Goal: Information Seeking & Learning: Understand process/instructions

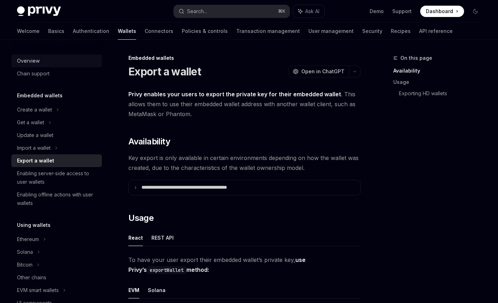
click at [33, 65] on div "Overview" at bounding box center [28, 61] width 23 height 8
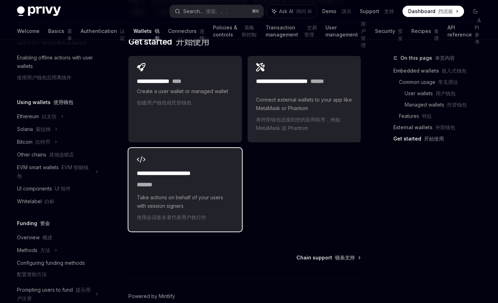
scroll to position [1911, 0]
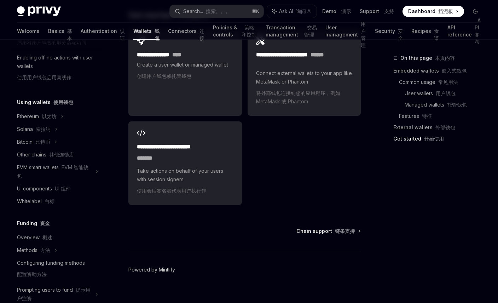
click at [169, 266] on link "Powered by Mintlify" at bounding box center [151, 269] width 47 height 7
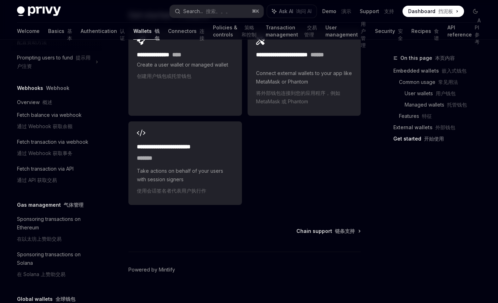
scroll to position [385, 0]
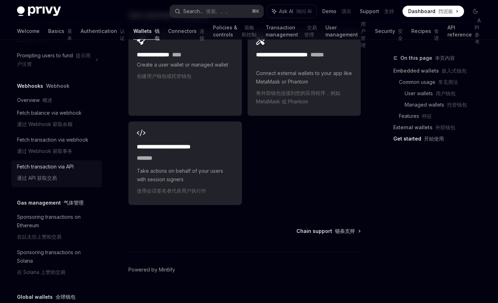
click at [55, 162] on div "Fetch transaction via API 通过 API 获取交易" at bounding box center [45, 173] width 57 height 23
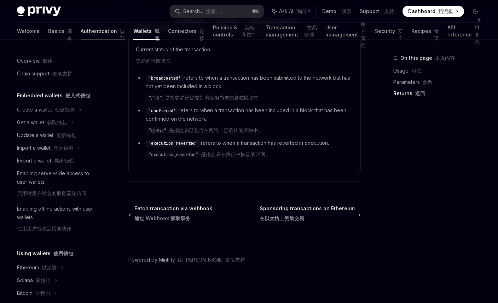
click at [81, 33] on link "Authentication 认证" at bounding box center [103, 31] width 44 height 17
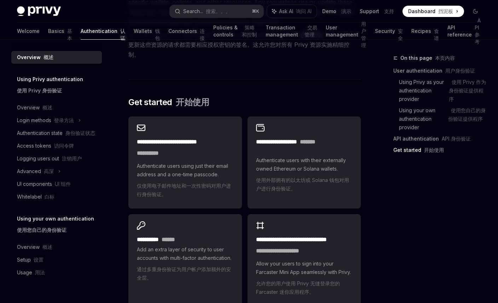
scroll to position [994, 0]
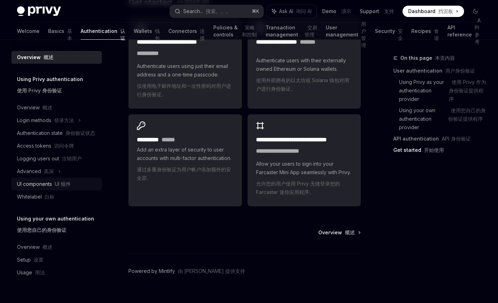
click at [39, 184] on div "UI components UI 组件" at bounding box center [44, 184] width 54 height 8
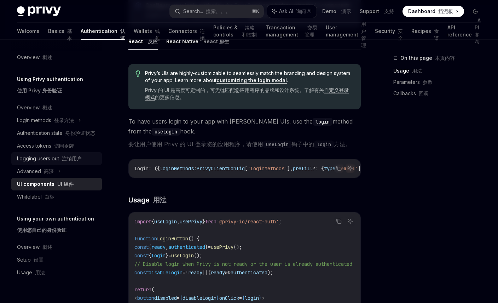
scroll to position [434, 0]
click at [37, 174] on div "Advanced 高深" at bounding box center [35, 171] width 37 height 8
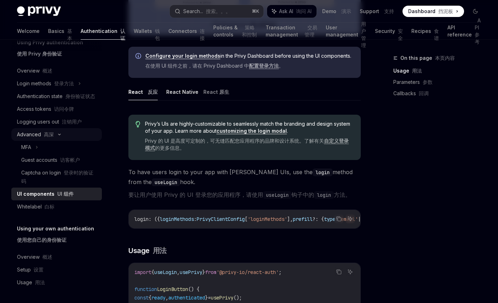
scroll to position [0, 0]
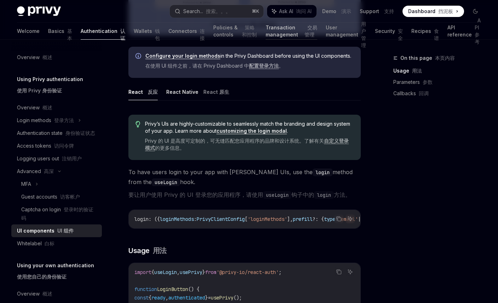
click at [266, 31] on link "Transaction management 交易管理" at bounding box center [291, 31] width 51 height 17
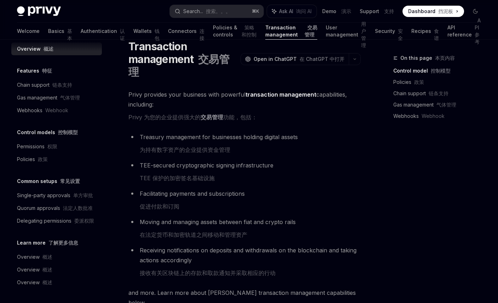
scroll to position [16, 0]
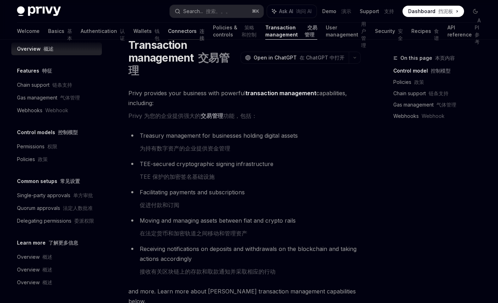
click at [168, 33] on link "Connectors 连接" at bounding box center [186, 31] width 36 height 17
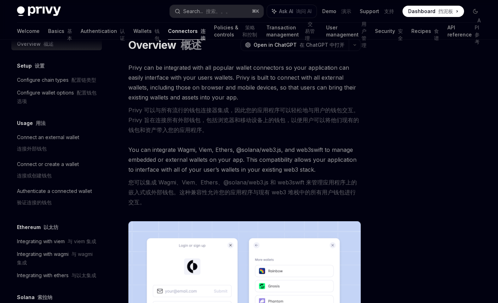
scroll to position [14, 0]
click at [59, 141] on div "Connect an external wallet 连接外部钱包" at bounding box center [48, 144] width 62 height 23
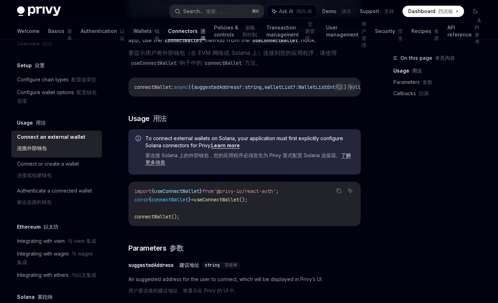
scroll to position [191, 0]
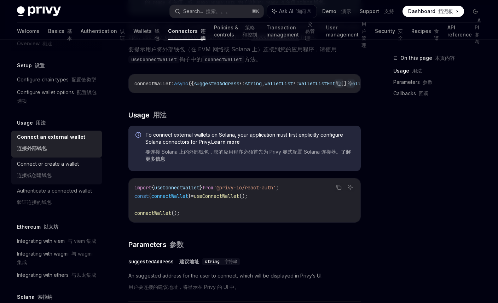
click at [48, 162] on div "Connect or create a wallet 连接或创建钱包" at bounding box center [48, 171] width 62 height 23
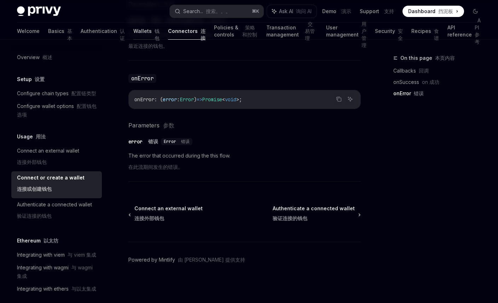
click at [133, 37] on link "Wallets 钱包" at bounding box center [146, 31] width 26 height 17
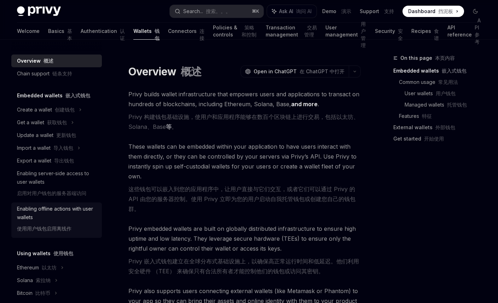
click at [34, 217] on div "Enabling offline actions with user wallets 使用用户钱包启用离线作" at bounding box center [57, 220] width 81 height 31
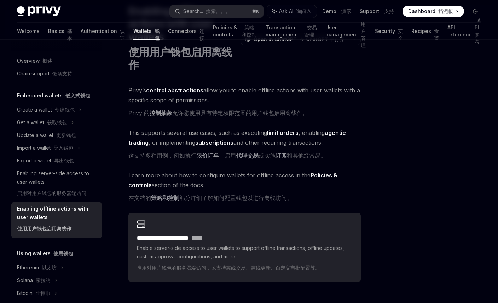
scroll to position [47, 0]
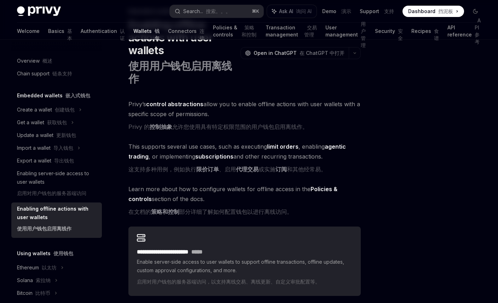
click at [335, 149] on strong "agentic trading" at bounding box center [237, 151] width 218 height 17
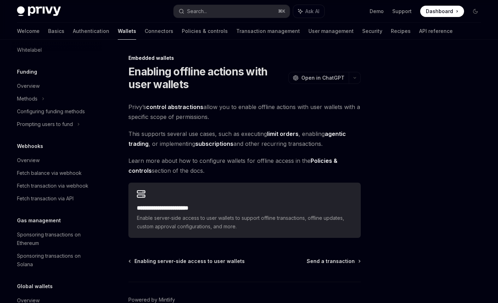
scroll to position [265, 0]
click at [35, 158] on div "Overview" at bounding box center [28, 160] width 23 height 8
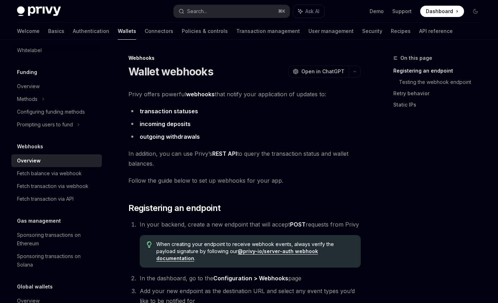
scroll to position [309, 0]
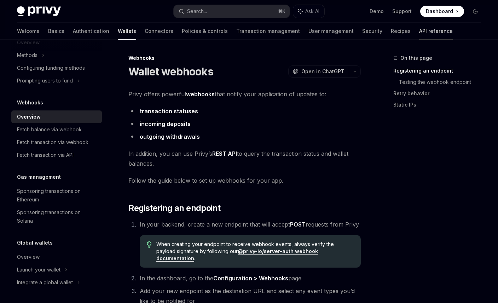
click at [419, 28] on link "API reference" at bounding box center [436, 31] width 34 height 17
type textarea "*"
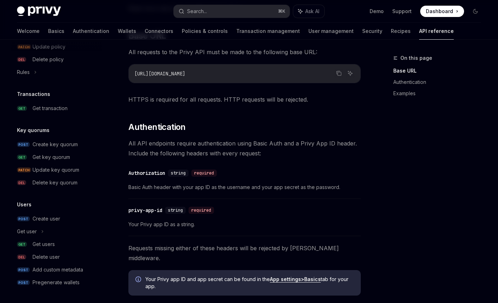
scroll to position [213, 0]
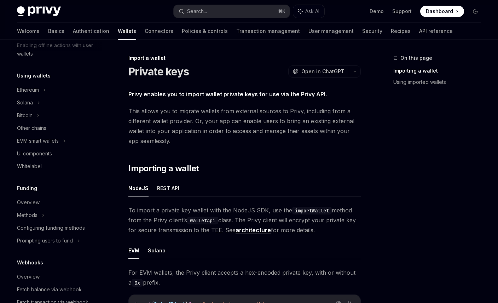
scroll to position [188, 0]
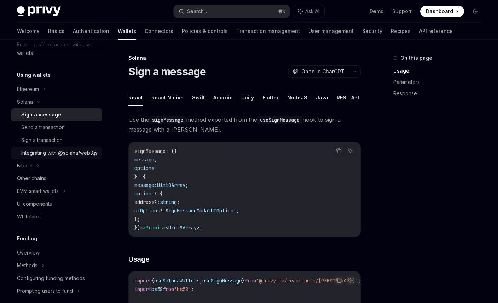
click at [48, 152] on div "Integrating with @solana/web3.js" at bounding box center [59, 153] width 76 height 8
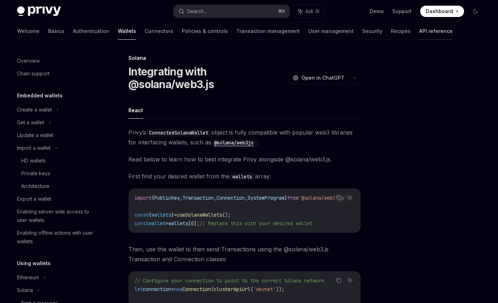
click at [419, 34] on link "API reference" at bounding box center [436, 31] width 34 height 17
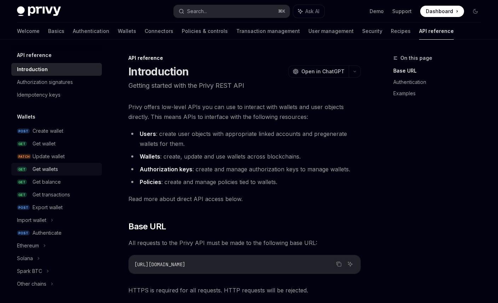
scroll to position [9, 0]
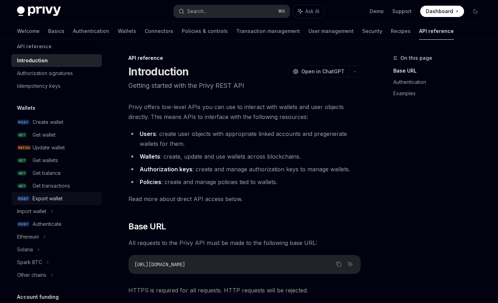
click at [45, 199] on div "Export wallet" at bounding box center [48, 198] width 30 height 8
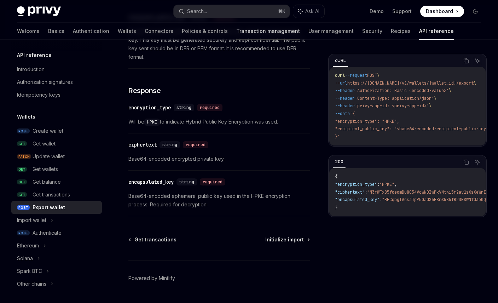
click at [237, 30] on link "Transaction management" at bounding box center [268, 31] width 64 height 17
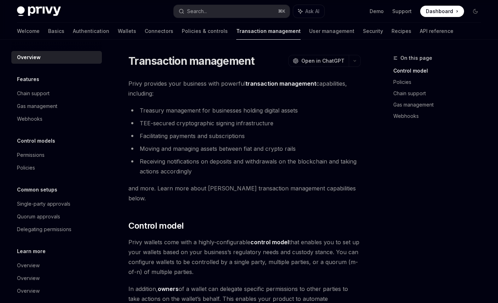
click at [442, 12] on span "Dashboard" at bounding box center [439, 11] width 27 height 7
click at [420, 33] on link "API reference" at bounding box center [437, 31] width 34 height 17
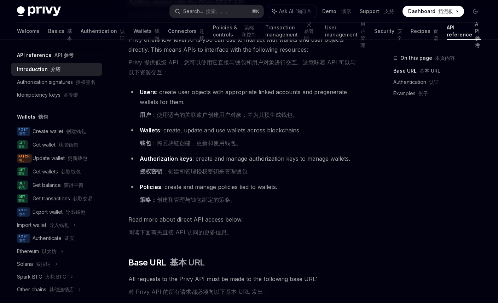
scroll to position [82, 0]
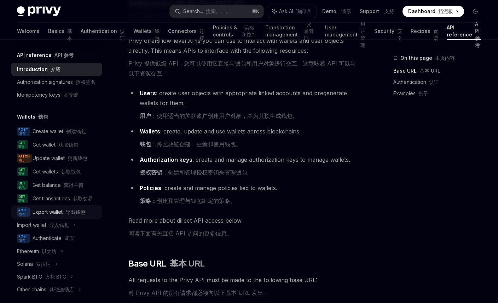
click at [49, 209] on div "Export wallet 导出钱包" at bounding box center [59, 212] width 53 height 8
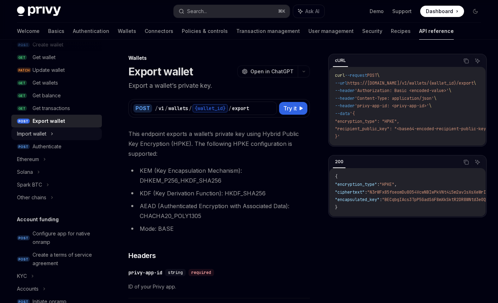
click at [42, 134] on div "Import wallet" at bounding box center [31, 134] width 29 height 8
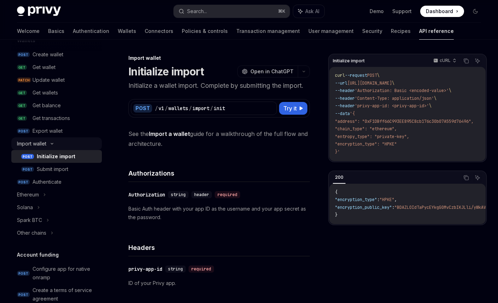
scroll to position [76, 0]
click at [42, 94] on div "Get wallets" at bounding box center [45, 93] width 25 height 8
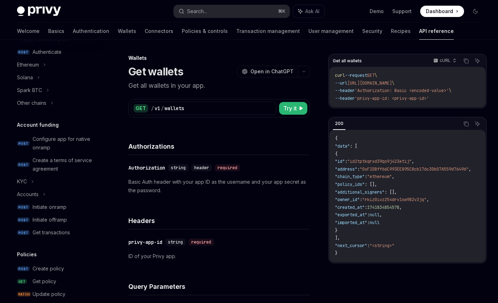
scroll to position [210, 0]
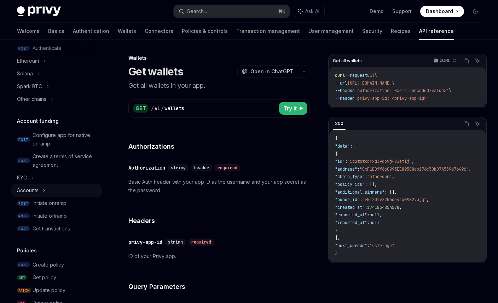
click at [45, 189] on icon at bounding box center [44, 190] width 3 height 8
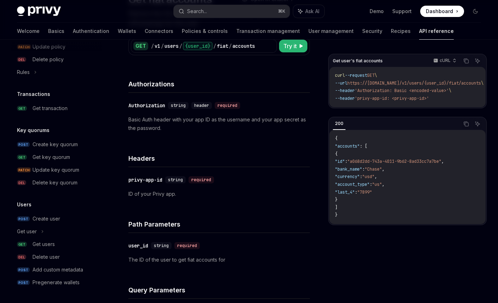
scroll to position [73, 0]
click at [49, 246] on div "Get users" at bounding box center [44, 244] width 22 height 8
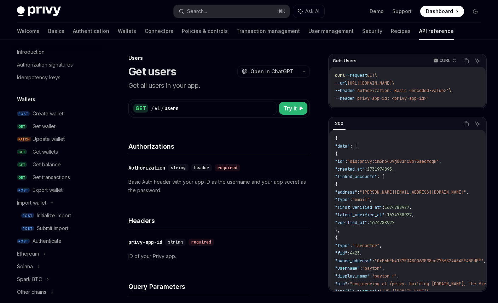
scroll to position [18, 0]
click at [49, 191] on div "Export wallet" at bounding box center [48, 189] width 30 height 8
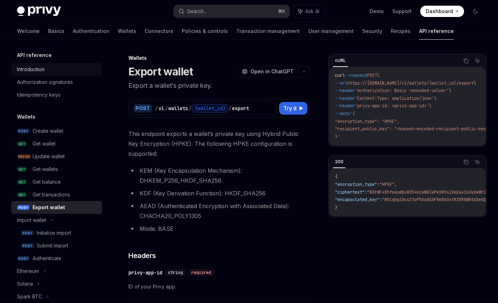
click at [46, 69] on div "Introduction" at bounding box center [57, 69] width 81 height 8
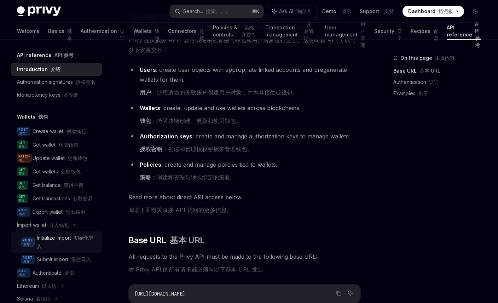
scroll to position [105, 0]
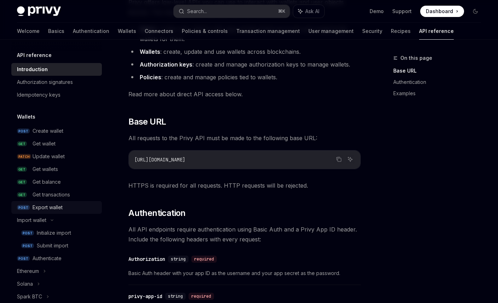
click at [48, 205] on div "Export wallet" at bounding box center [48, 207] width 30 height 8
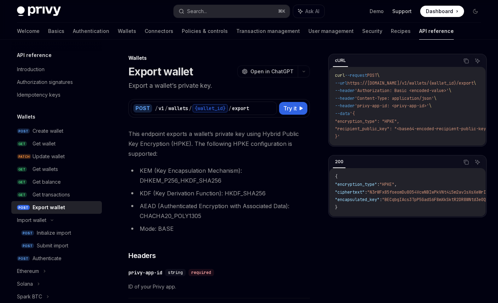
click at [401, 10] on link "Support" at bounding box center [401, 11] width 19 height 7
click at [35, 66] on div "Introduction" at bounding box center [31, 69] width 28 height 8
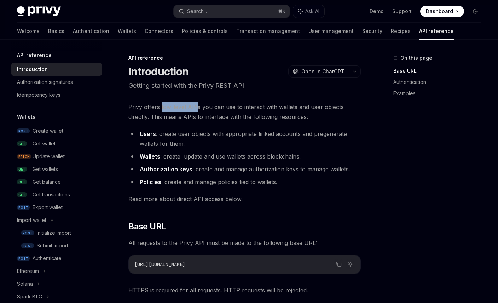
drag, startPoint x: 161, startPoint y: 106, endPoint x: 196, endPoint y: 106, distance: 35.0
click at [196, 106] on span "Privy offers low-level APIs you can use to interact with wallets and user objec…" at bounding box center [244, 112] width 232 height 20
copy span "low-level API"
drag, startPoint x: 199, startPoint y: 105, endPoint x: 161, endPoint y: 105, distance: 37.9
click at [161, 105] on span "Privy offers low-level APIs you can use to interact with wallets and user objec…" at bounding box center [244, 112] width 232 height 20
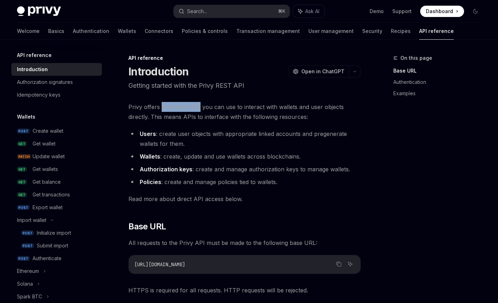
copy span "low-level APIs"
click at [82, 34] on div "Welcome Basics Authentication Wallets Connectors Policies & controls Transactio…" at bounding box center [235, 31] width 437 height 17
click at [118, 30] on link "Wallets" at bounding box center [127, 31] width 18 height 17
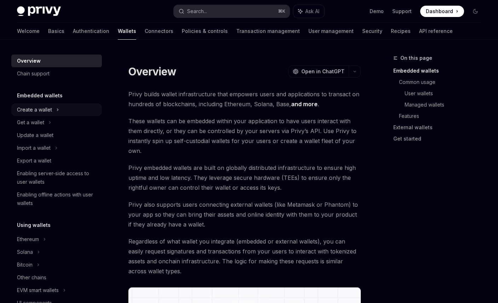
click at [41, 109] on div "Create a wallet" at bounding box center [34, 109] width 35 height 8
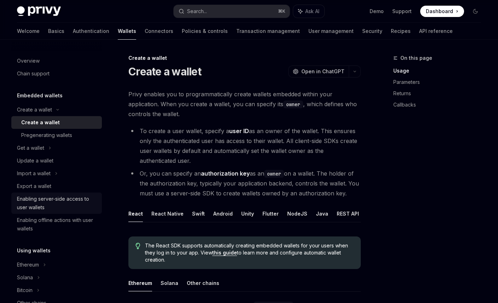
click at [51, 197] on div "Enabling server-side access to user wallets" at bounding box center [57, 203] width 81 height 17
type textarea "*"
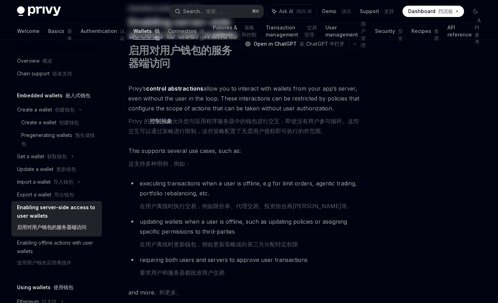
scroll to position [58, 0]
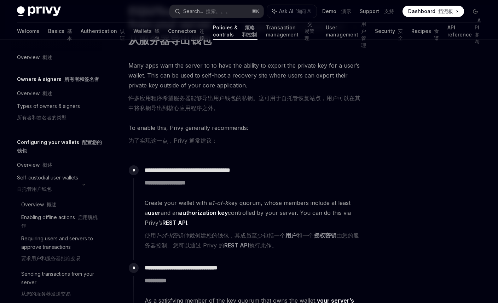
scroll to position [64, 0]
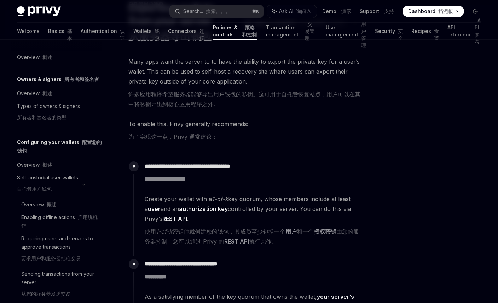
click at [306, 219] on span "Create your wallet with a 1-of-k key quorum, whose members include at least a u…" at bounding box center [253, 221] width 216 height 55
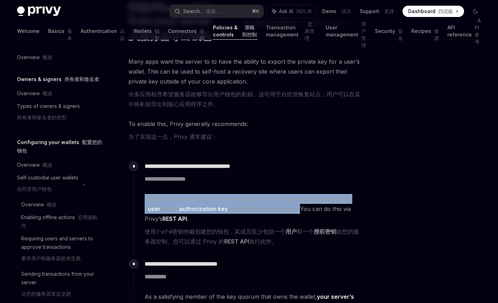
drag, startPoint x: 295, startPoint y: 208, endPoint x: 146, endPoint y: 200, distance: 149.2
click at [146, 200] on span "Create your wallet with a 1-of-k key quorum, whose members include at least a u…" at bounding box center [253, 221] width 216 height 55
copy span "Create your wallet with a 1-of-k key quorum, whose members include at least a u…"
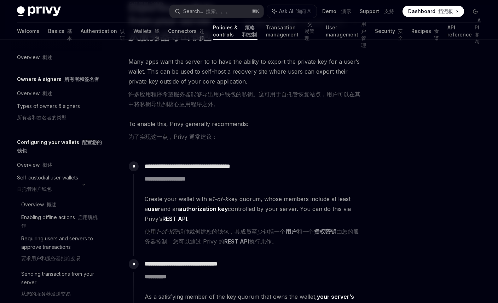
click at [232, 220] on span "Create your wallet with a 1-of-k key quorum, whose members include at least a u…" at bounding box center [253, 221] width 216 height 55
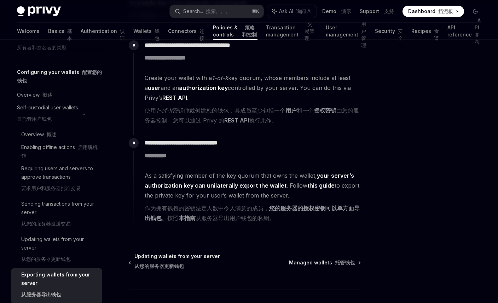
scroll to position [189, 0]
